Goal: Information Seeking & Learning: Learn about a topic

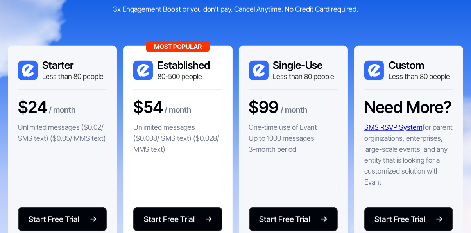
scroll to position [1610, 0]
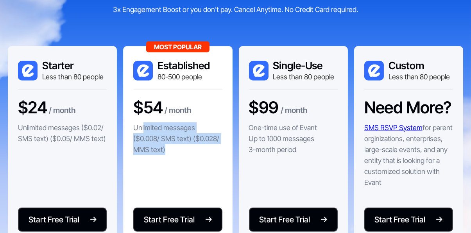
drag, startPoint x: 143, startPoint y: 131, endPoint x: 163, endPoint y: 148, distance: 26.6
click at [163, 148] on p "Unlimited messages ($0.008/ SMS text) ($0.028/ MMS text)" at bounding box center [177, 138] width 89 height 33
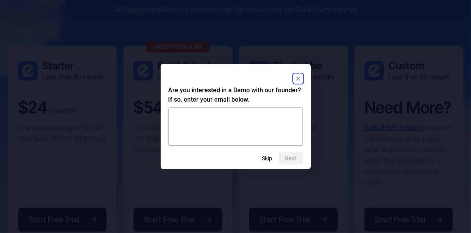
click at [297, 76] on rect "Close" at bounding box center [297, 78] width 9 height 9
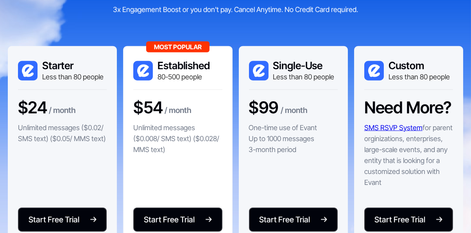
click at [57, 123] on p "Unlimited messages ($0.02/ SMS text) ($0.05/ MMS text)" at bounding box center [62, 133] width 89 height 22
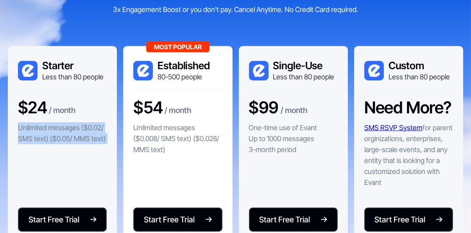
click at [57, 123] on p "Unlimited messages ($0.02/ SMS text) ($0.05/ MMS text)" at bounding box center [62, 133] width 89 height 22
drag, startPoint x: 57, startPoint y: 123, endPoint x: 57, endPoint y: 112, distance: 11.3
click at [57, 112] on div "$24 / month Unlimited messages ($0.02/ SMS text) ($0.05/ MMS text)" at bounding box center [62, 125] width 89 height 54
click at [57, 112] on div "/ month" at bounding box center [62, 110] width 27 height 13
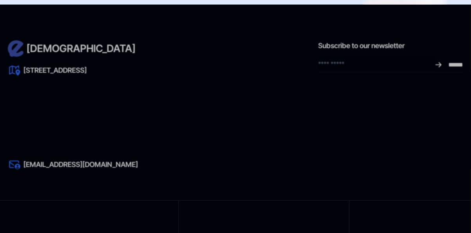
scroll to position [3727, 0]
